Goal: Transaction & Acquisition: Purchase product/service

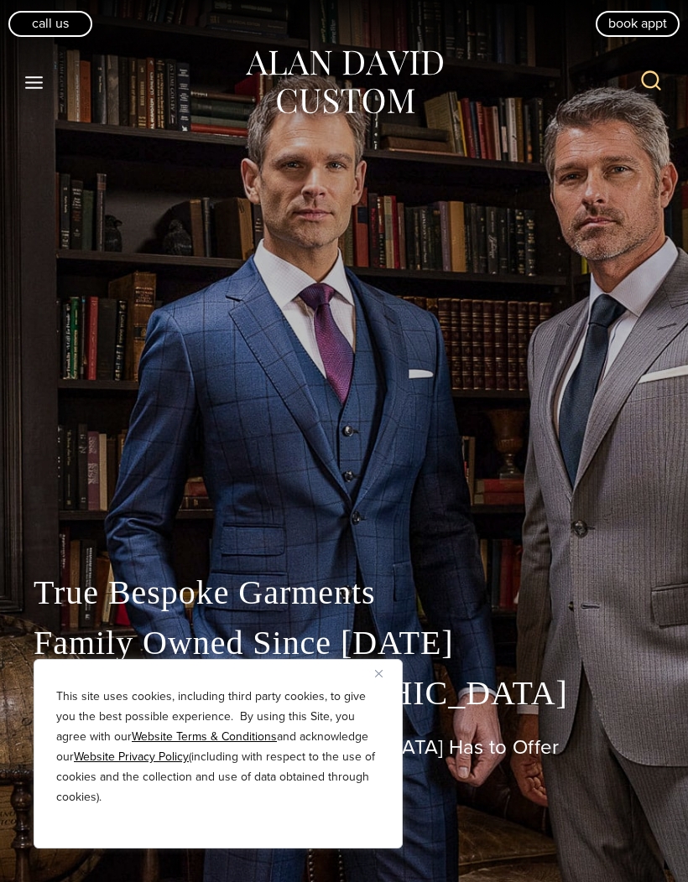
click at [378, 689] on p "This site uses cookies, including third party cookies, to give you the best pos…" at bounding box center [218, 747] width 324 height 121
click at [38, 78] on icon "Toggle Menu" at bounding box center [33, 82] width 21 height 21
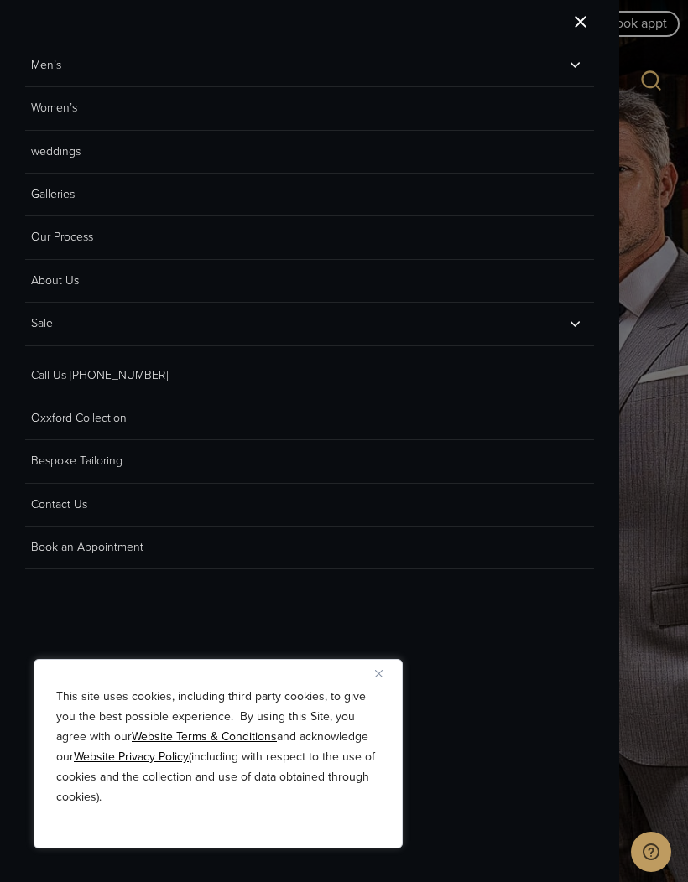
click at [53, 73] on link "Men’s" at bounding box center [289, 65] width 529 height 42
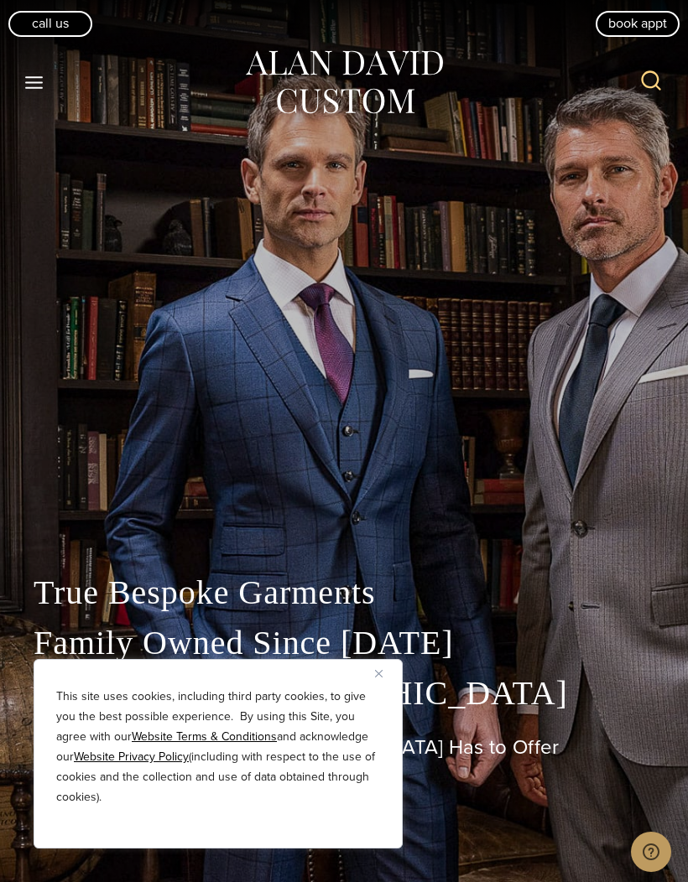
click at [49, 77] on button "Toggle Menu" at bounding box center [34, 82] width 35 height 30
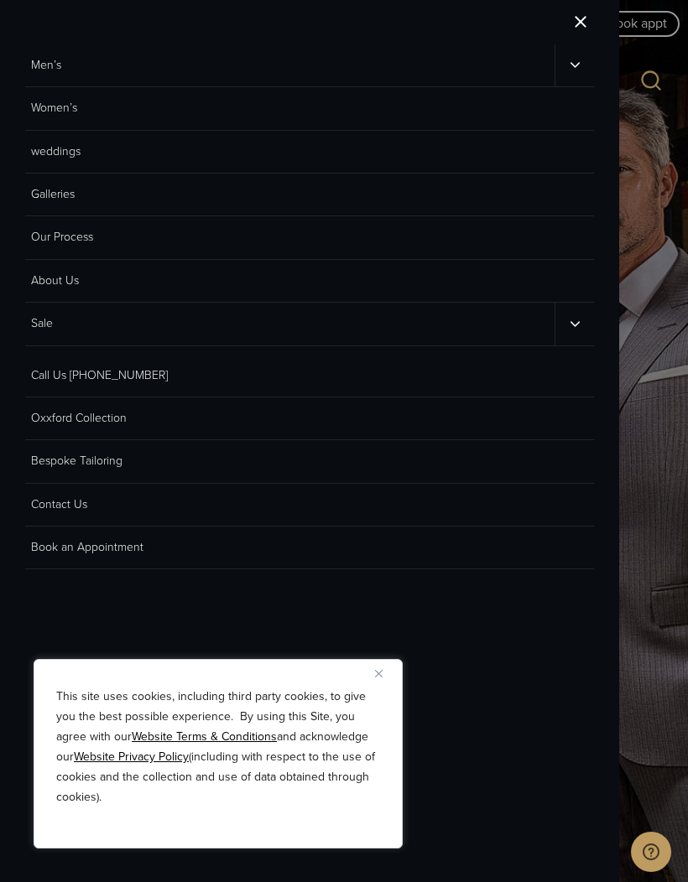
click at [574, 66] on icon "Men’s sub menu toggle" at bounding box center [574, 65] width 9 height 5
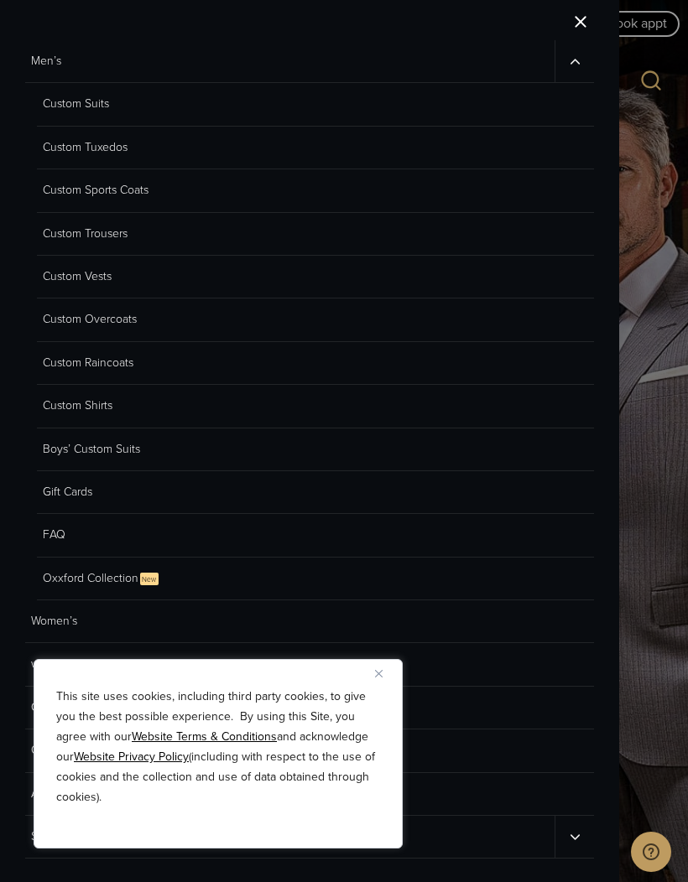
click at [81, 400] on link "Custom Shirts" at bounding box center [315, 406] width 557 height 43
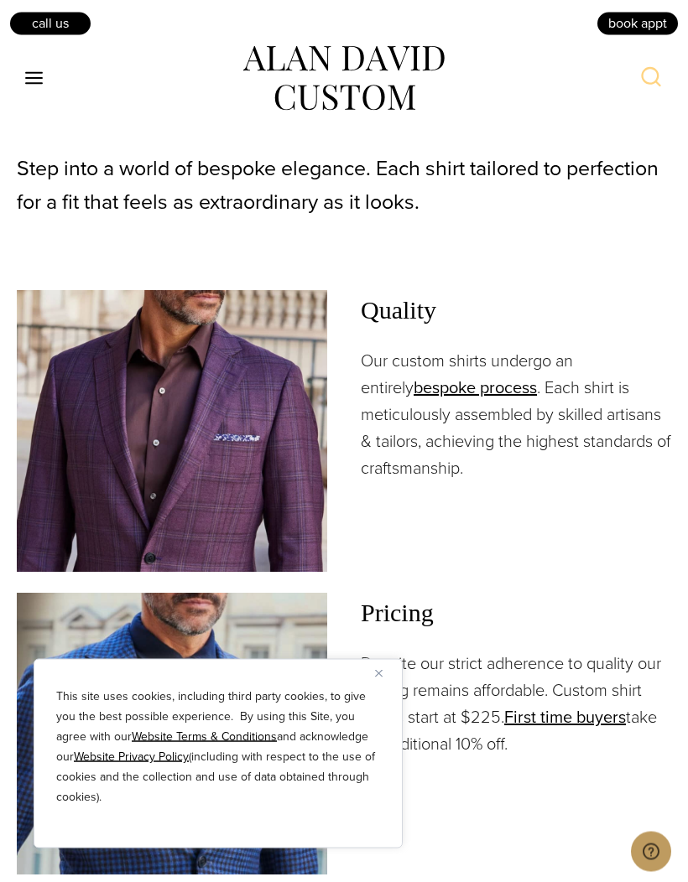
click at [23, 76] on button "Toggle Menu" at bounding box center [34, 79] width 35 height 30
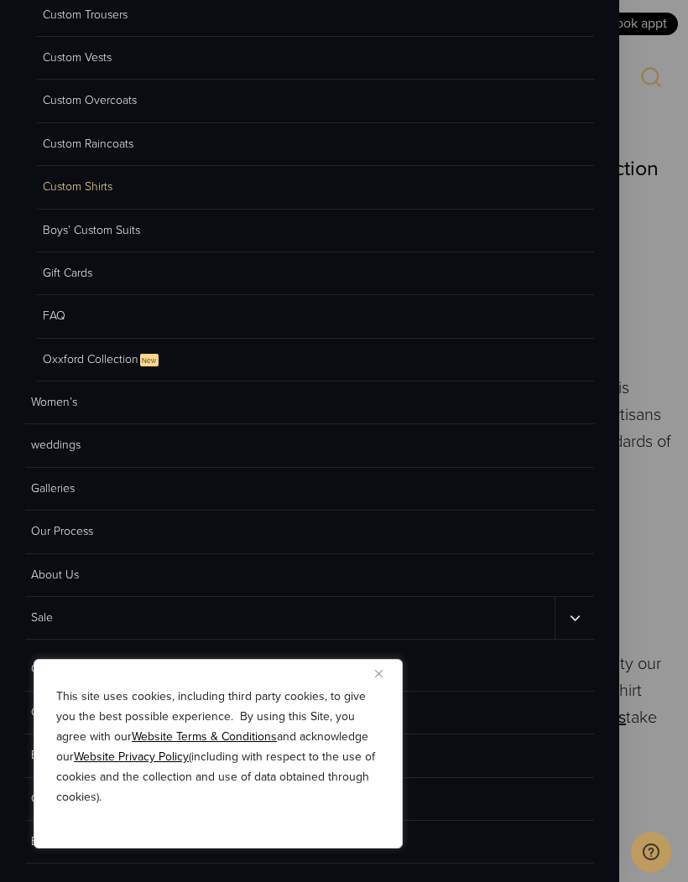
scroll to position [218, 0]
click at [379, 675] on img "Close" at bounding box center [379, 674] width 8 height 8
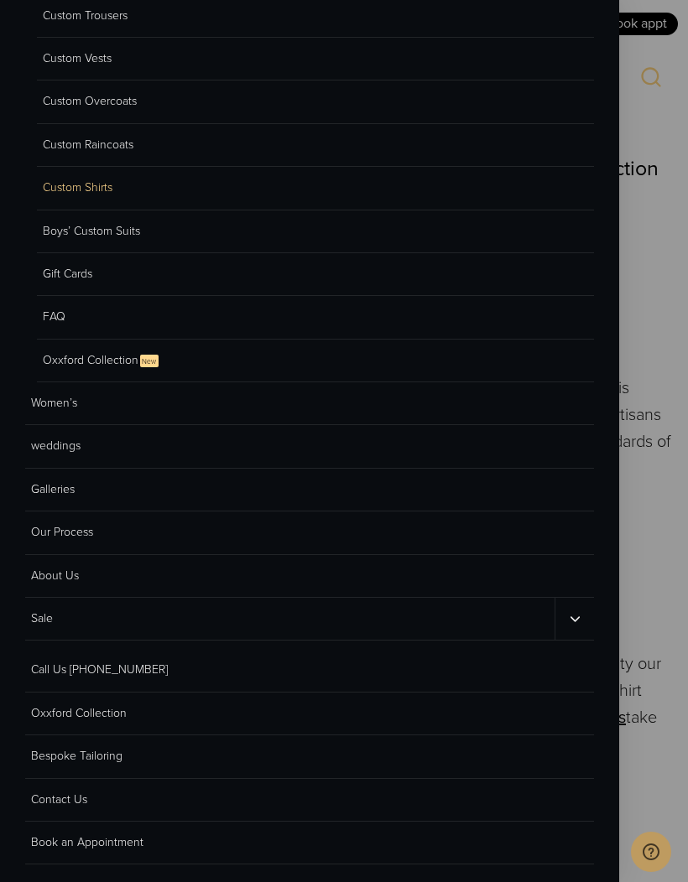
click at [565, 617] on button "Toggle child menu" at bounding box center [573, 619] width 39 height 42
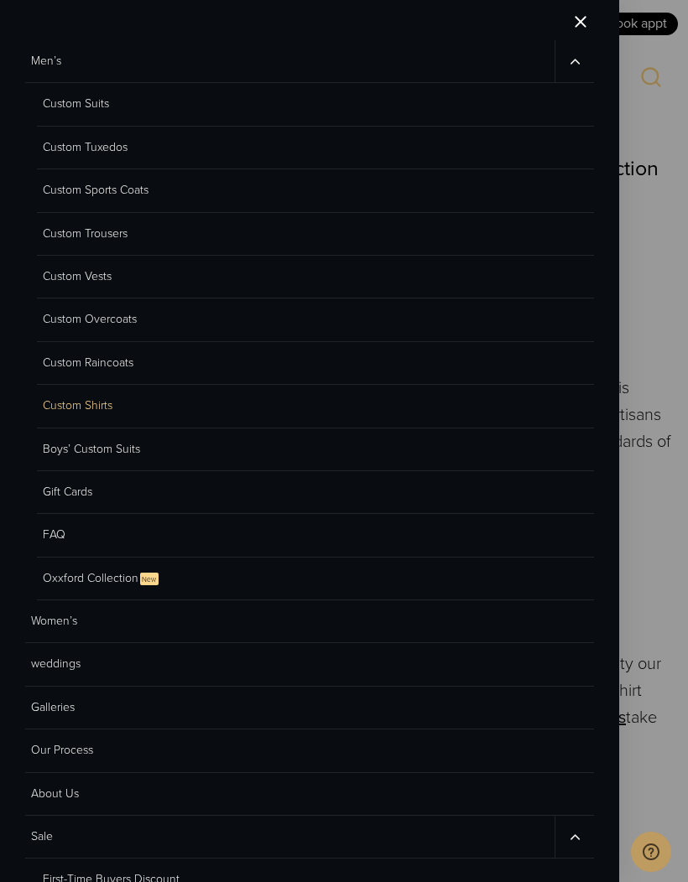
scroll to position [0, 0]
